Goal: Task Accomplishment & Management: Use online tool/utility

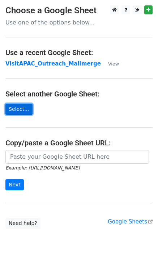
click at [27, 108] on link "Select..." at bounding box center [18, 109] width 27 height 11
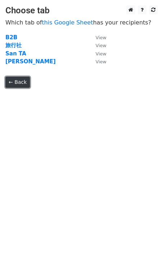
click at [17, 83] on link "← Back" at bounding box center [17, 82] width 25 height 11
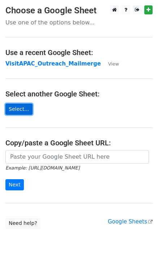
click at [23, 114] on link "Select..." at bounding box center [18, 109] width 27 height 11
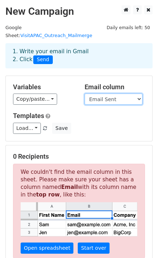
click at [138, 94] on select "No. Title First Name Last Name Company Name Position Recipent Business Category…" at bounding box center [113, 99] width 58 height 11
click at [65, 83] on h5 "Variables" at bounding box center [43, 87] width 61 height 8
drag, startPoint x: 14, startPoint y: 77, endPoint x: 45, endPoint y: 75, distance: 31.1
click at [45, 83] on h5 "Variables" at bounding box center [43, 87] width 61 height 8
click at [29, 83] on h5 "Variables" at bounding box center [43, 87] width 61 height 8
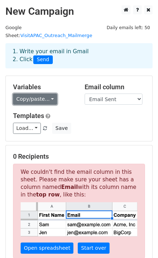
click at [46, 94] on link "Copy/paste..." at bounding box center [35, 99] width 44 height 11
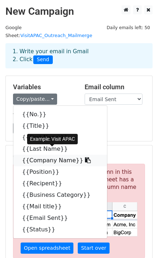
click at [85, 158] on icon at bounding box center [88, 161] width 6 height 6
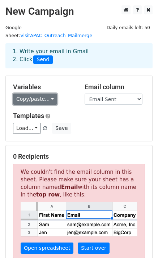
click at [48, 94] on link "Copy/paste..." at bounding box center [35, 99] width 44 height 11
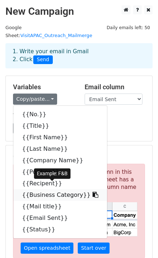
click at [92, 192] on icon at bounding box center [95, 195] width 6 height 6
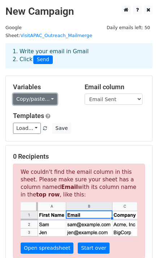
click at [47, 94] on link "Copy/paste..." at bounding box center [35, 99] width 44 height 11
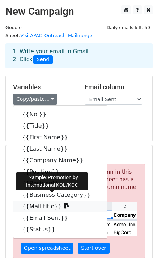
click at [63, 204] on icon at bounding box center [66, 207] width 6 height 6
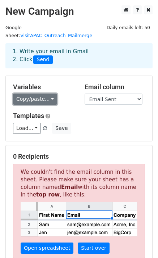
click at [49, 94] on link "Copy/paste..." at bounding box center [35, 99] width 44 height 11
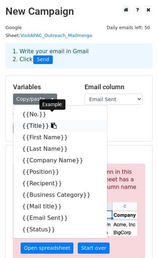
click at [51, 123] on icon at bounding box center [54, 126] width 6 height 6
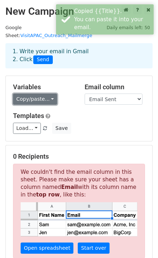
click at [44, 94] on link "Copy/paste..." at bounding box center [35, 99] width 44 height 11
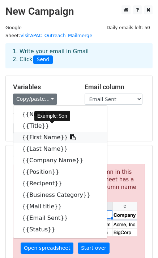
click at [70, 134] on icon at bounding box center [73, 137] width 6 height 6
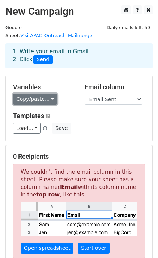
click at [48, 94] on link "Copy/paste..." at bounding box center [35, 99] width 44 height 11
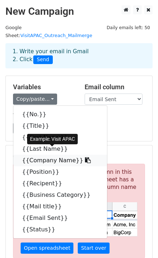
click at [85, 158] on icon at bounding box center [88, 161] width 6 height 6
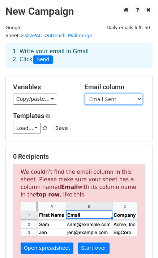
click at [138, 94] on select "No. Title First Name Last Name Company Name Position Recipent Business Category…" at bounding box center [113, 99] width 58 height 11
select select "Recipent"
click at [84, 94] on select "No. Title First Name Last Name Company Name Position Recipent Business Category…" at bounding box center [113, 99] width 58 height 11
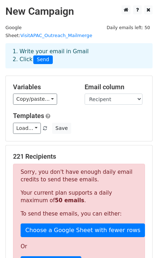
scroll to position [191, 0]
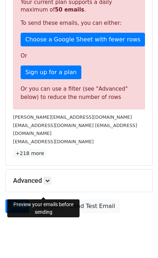
click at [43, 200] on link "Preview" at bounding box center [47, 207] width 32 height 14
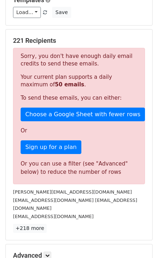
scroll to position [115, 0]
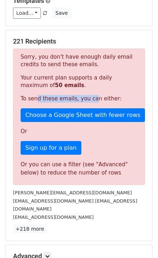
drag, startPoint x: 35, startPoint y: 89, endPoint x: 88, endPoint y: 94, distance: 52.8
click at [88, 95] on p "To send these emails, you can either:" at bounding box center [79, 99] width 116 height 8
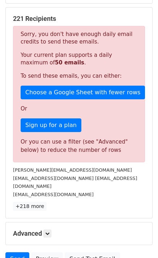
scroll to position [136, 0]
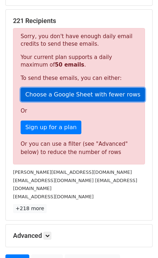
click at [75, 88] on link "Choose a Google Sheet with fewer rows" at bounding box center [83, 95] width 124 height 14
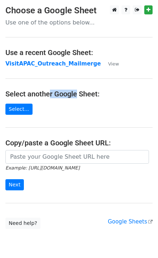
click at [41, 80] on main "Choose a Google Sheet Use one of the options below... Use a recent Google Sheet…" at bounding box center [79, 117] width 158 height 224
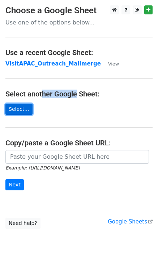
click at [19, 109] on link "Select..." at bounding box center [18, 109] width 27 height 11
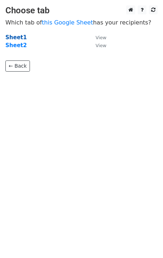
click at [14, 37] on strong "Sheet1" at bounding box center [15, 37] width 21 height 6
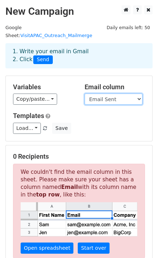
click at [132, 94] on select "No. Title First Name Last Name Company Name Position Recipent Business Category…" at bounding box center [113, 99] width 58 height 11
click at [84, 94] on select "No. Title First Name Last Name Company Name Position Recipent Business Category…" at bounding box center [113, 99] width 58 height 11
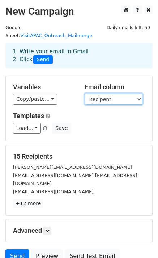
scroll to position [50, 0]
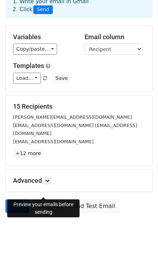
click at [42, 200] on link "Preview" at bounding box center [47, 207] width 32 height 14
click at [31, 149] on link "+12 more" at bounding box center [28, 153] width 30 height 9
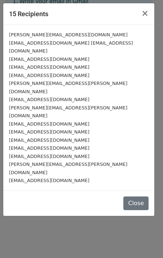
click at [63, 71] on div "[EMAIL_ADDRESS][DOMAIN_NAME]" at bounding box center [79, 75] width 140 height 8
click at [140, 197] on button "Close" at bounding box center [135, 204] width 25 height 14
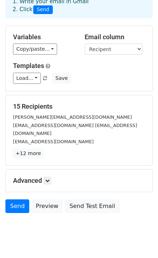
scroll to position [0, 0]
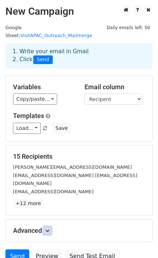
click at [51, 227] on link at bounding box center [47, 231] width 8 height 8
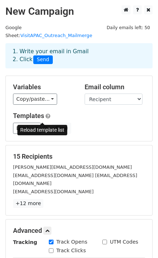
click at [44, 127] on span at bounding box center [45, 129] width 4 height 5
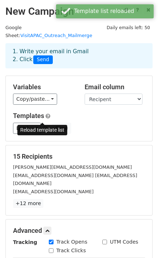
click at [44, 127] on span at bounding box center [45, 129] width 4 height 5
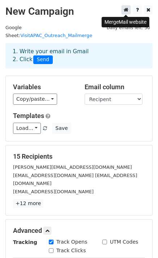
click at [128, 10] on link at bounding box center [125, 9] width 9 height 9
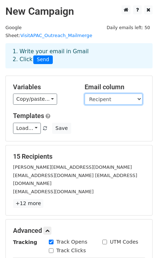
click at [107, 94] on select "No. Title First Name Last Name Company Name Position Recipent Business Category…" at bounding box center [113, 99] width 58 height 11
click at [84, 94] on select "No. Title First Name Last Name Company Name Position Recipent Business Category…" at bounding box center [113, 99] width 58 height 11
click at [113, 94] on select "No. Title First Name Last Name Company Name Position Recipent Business Category…" at bounding box center [113, 99] width 58 height 11
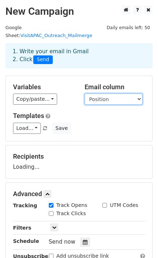
select select "Recipent"
click at [84, 94] on select "No. Title First Name Last Name Company Name Position Recipent Business Category…" at bounding box center [113, 99] width 58 height 11
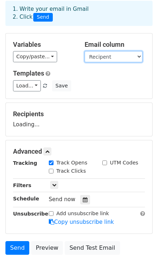
scroll to position [43, 0]
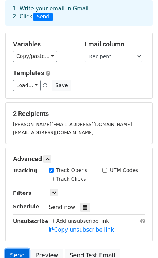
click at [13, 249] on link "Send" at bounding box center [17, 256] width 24 height 14
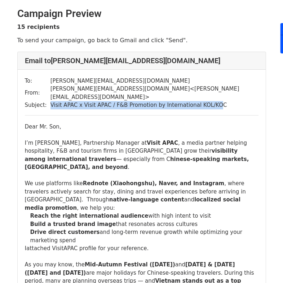
drag, startPoint x: 49, startPoint y: 94, endPoint x: 202, endPoint y: 97, distance: 153.6
click at [202, 101] on td "Visit APAC x Visit APAC / F&B Promotion by International KOL/KOC" at bounding box center [154, 105] width 208 height 8
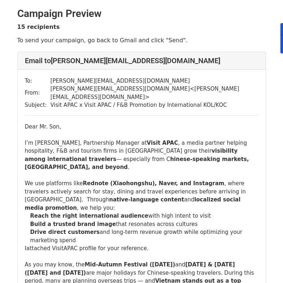
click at [52, 123] on div "Dear Mr. Son, I’m [PERSON_NAME], Partnership Manager at Visit APAC , a media pa…" at bounding box center [142, 212] width 234 height 178
